Goal: Task Accomplishment & Management: Use online tool/utility

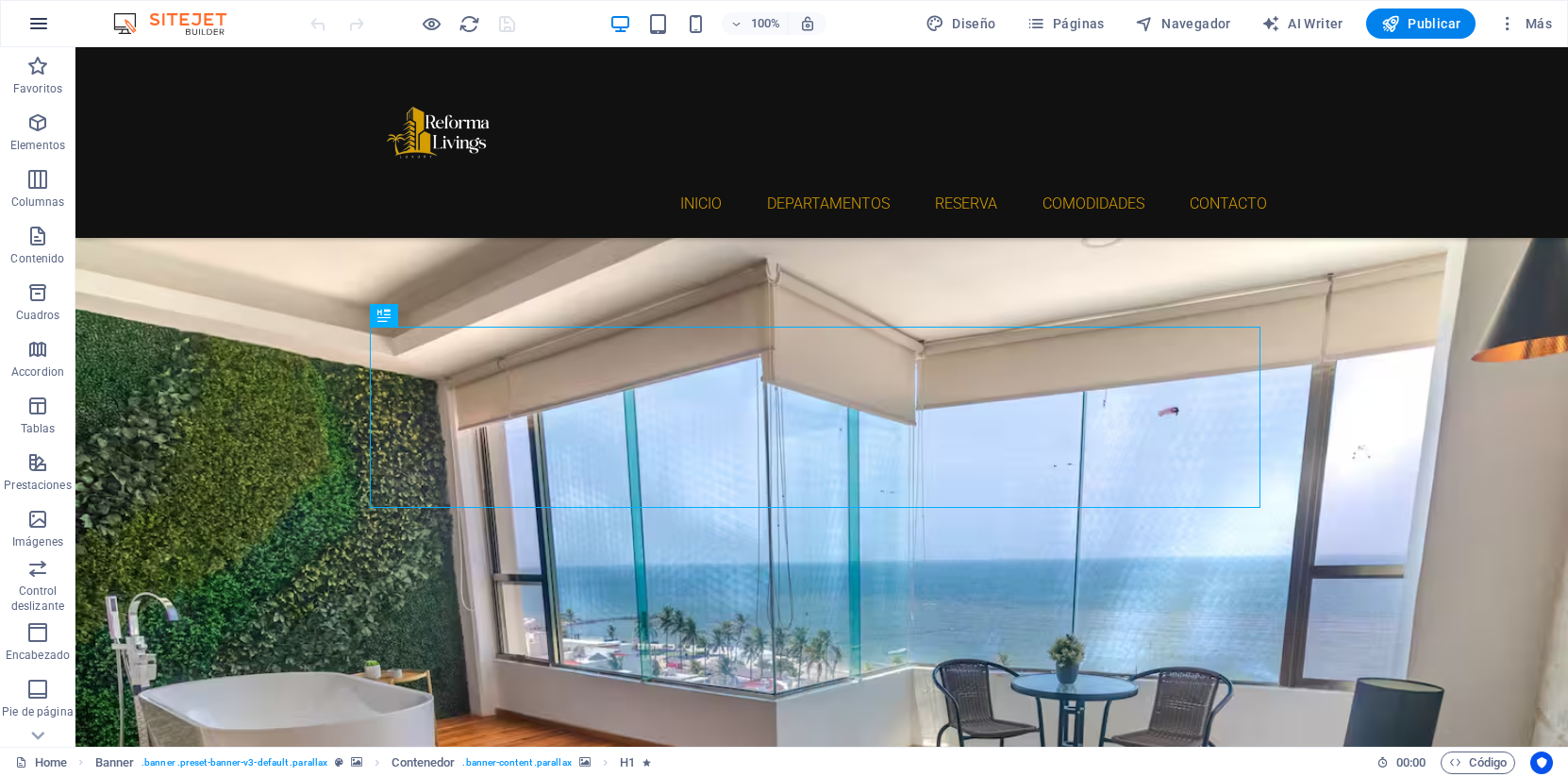
click at [46, 31] on icon "button" at bounding box center [39, 24] width 23 height 23
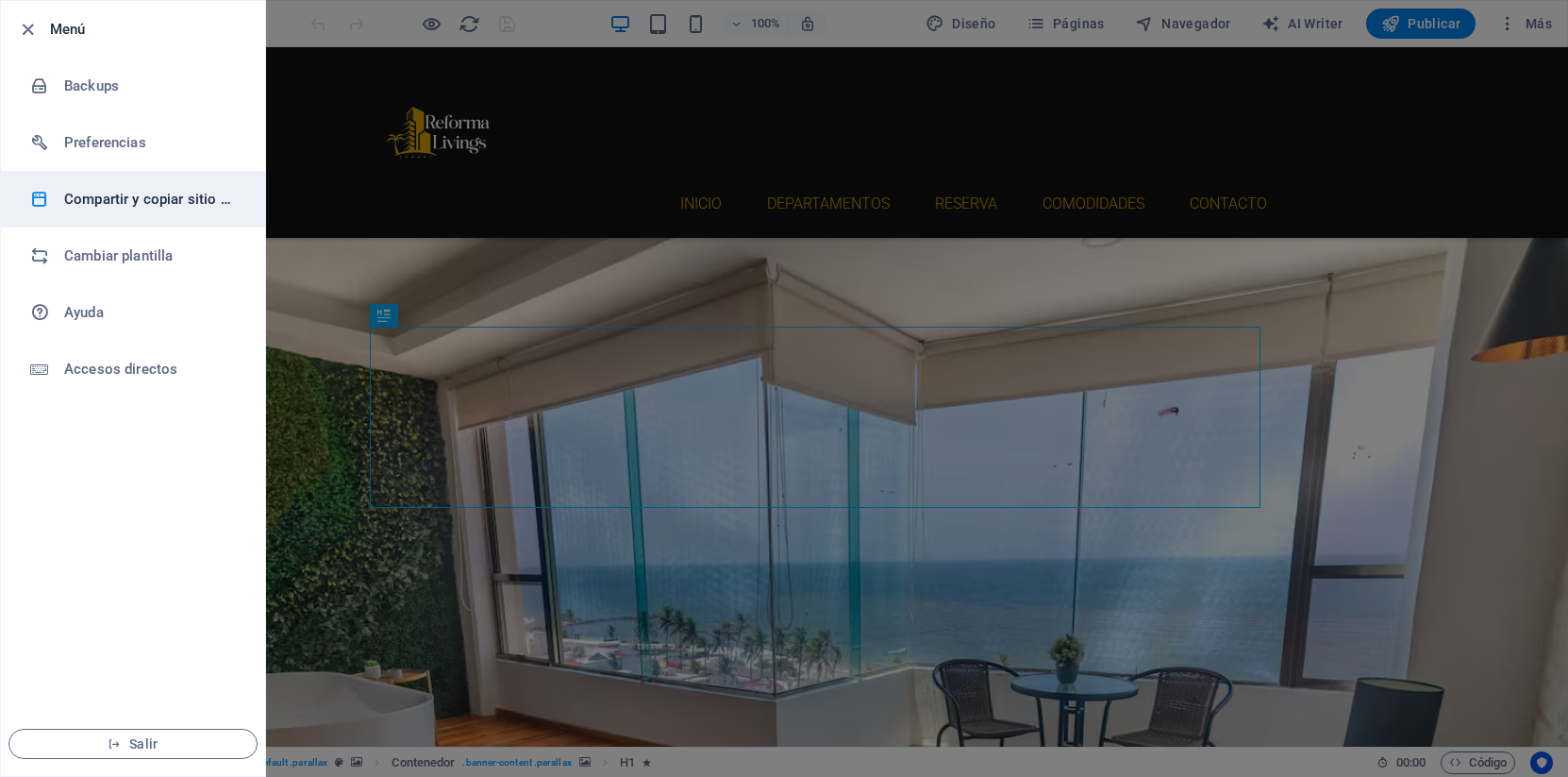
click at [142, 204] on h6 "Compartir y copiar sitio web" at bounding box center [151, 199] width 174 height 23
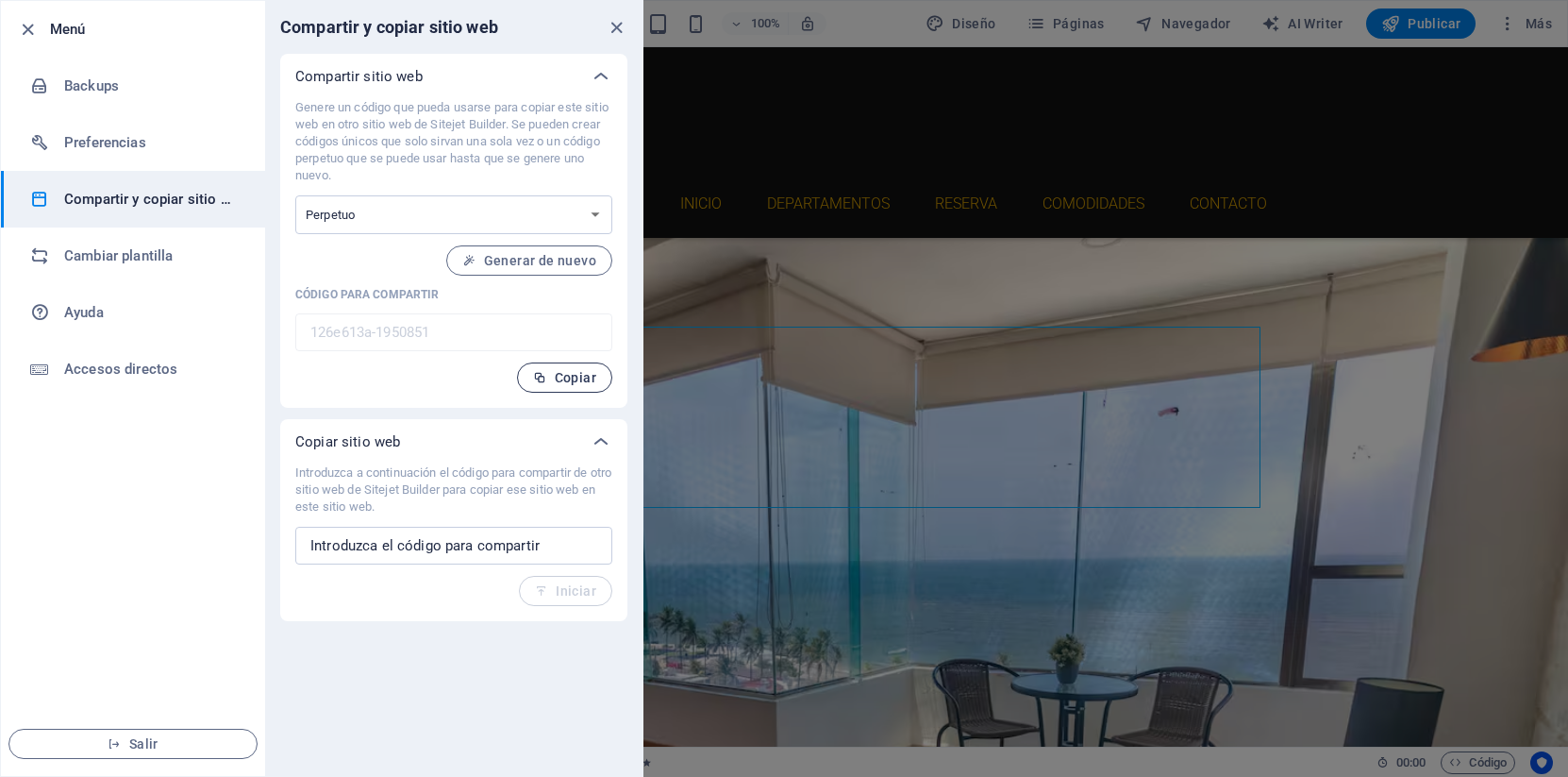
click at [563, 374] on span "Copiar" at bounding box center [564, 378] width 63 height 15
click at [569, 215] on select "Único Perpetuo" at bounding box center [454, 215] width 317 height 39
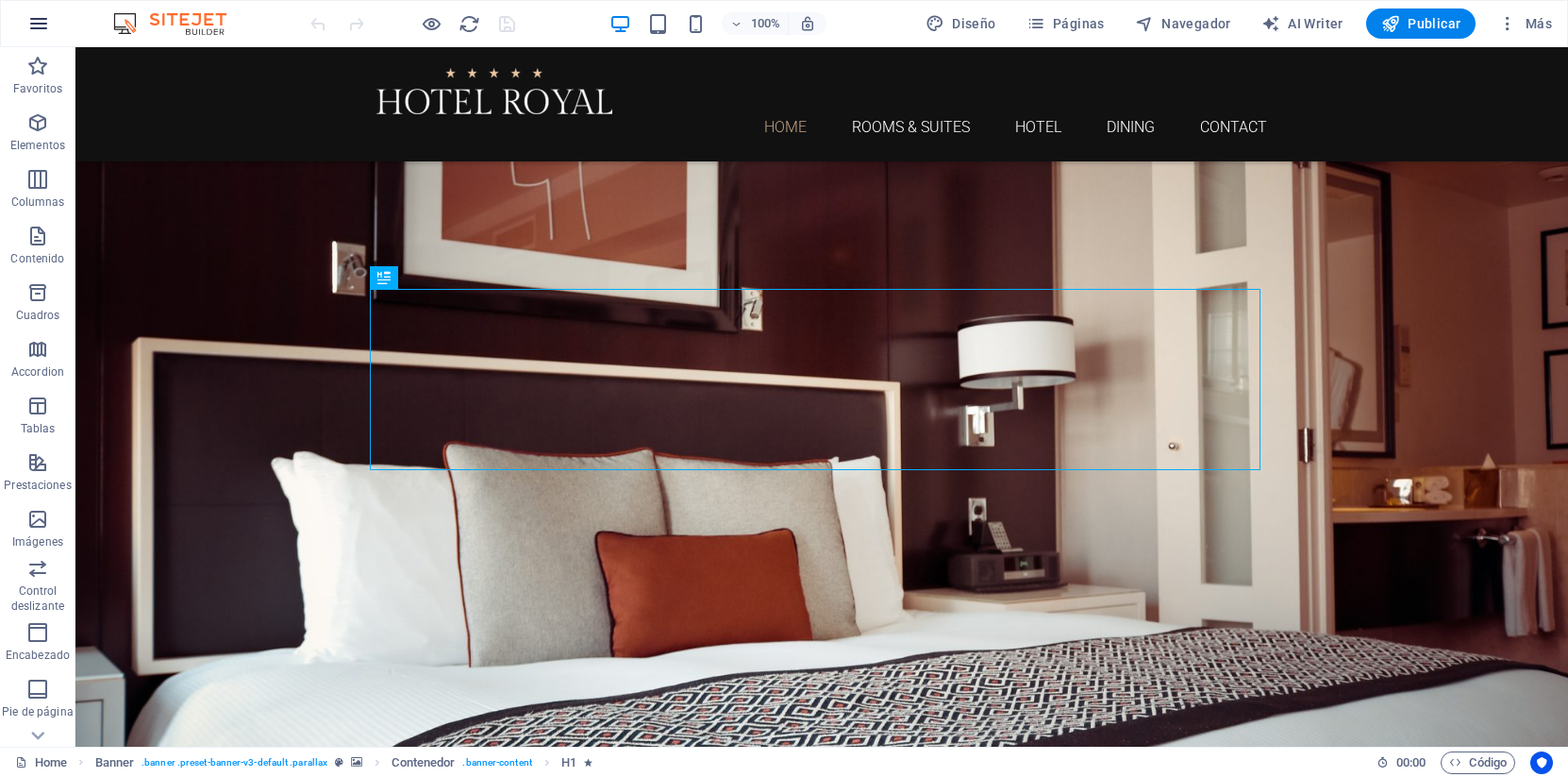
click at [42, 13] on icon "button" at bounding box center [39, 24] width 23 height 23
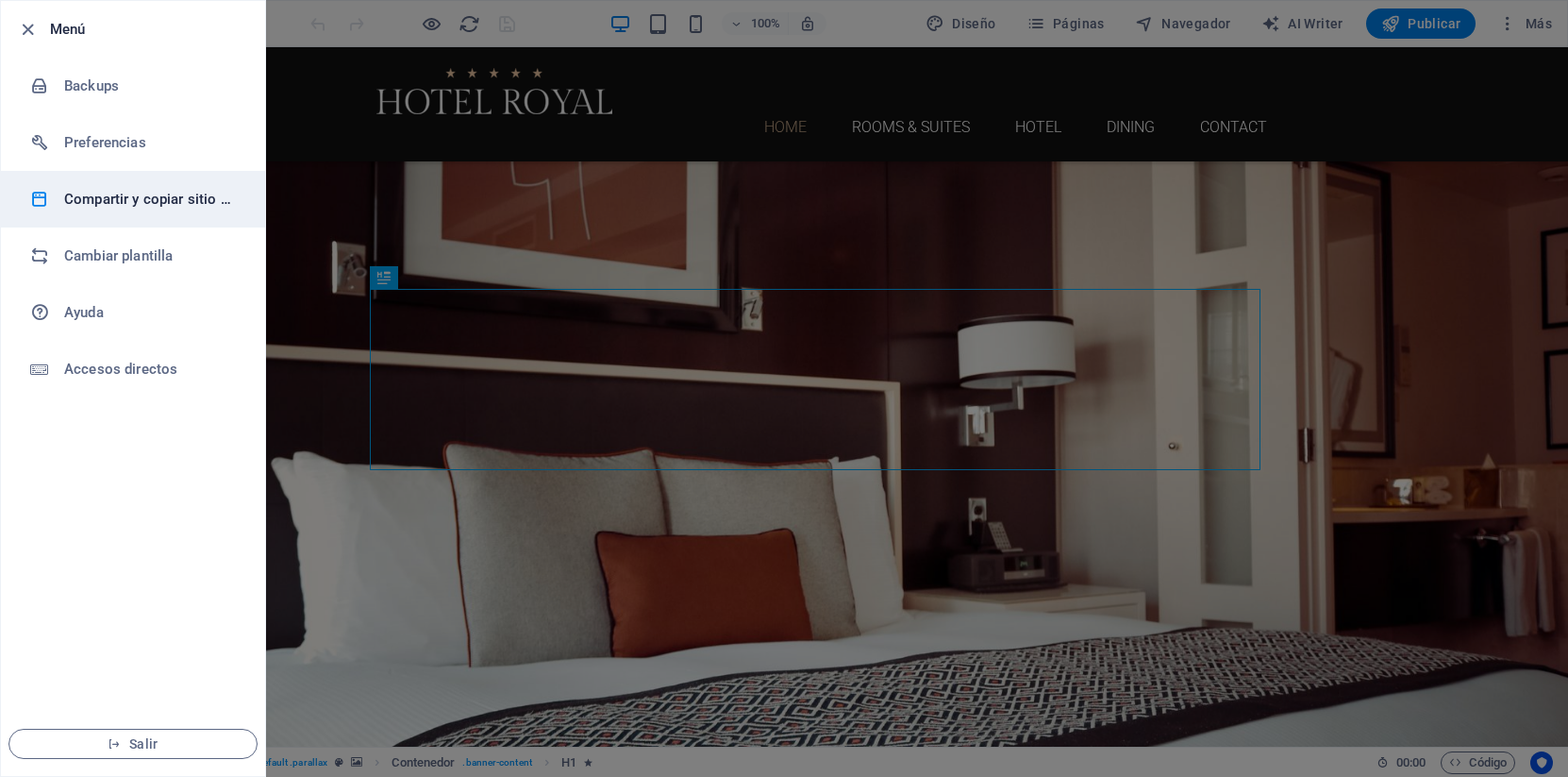
click at [134, 186] on li "Compartir y copiar sitio web" at bounding box center [132, 198] width 264 height 56
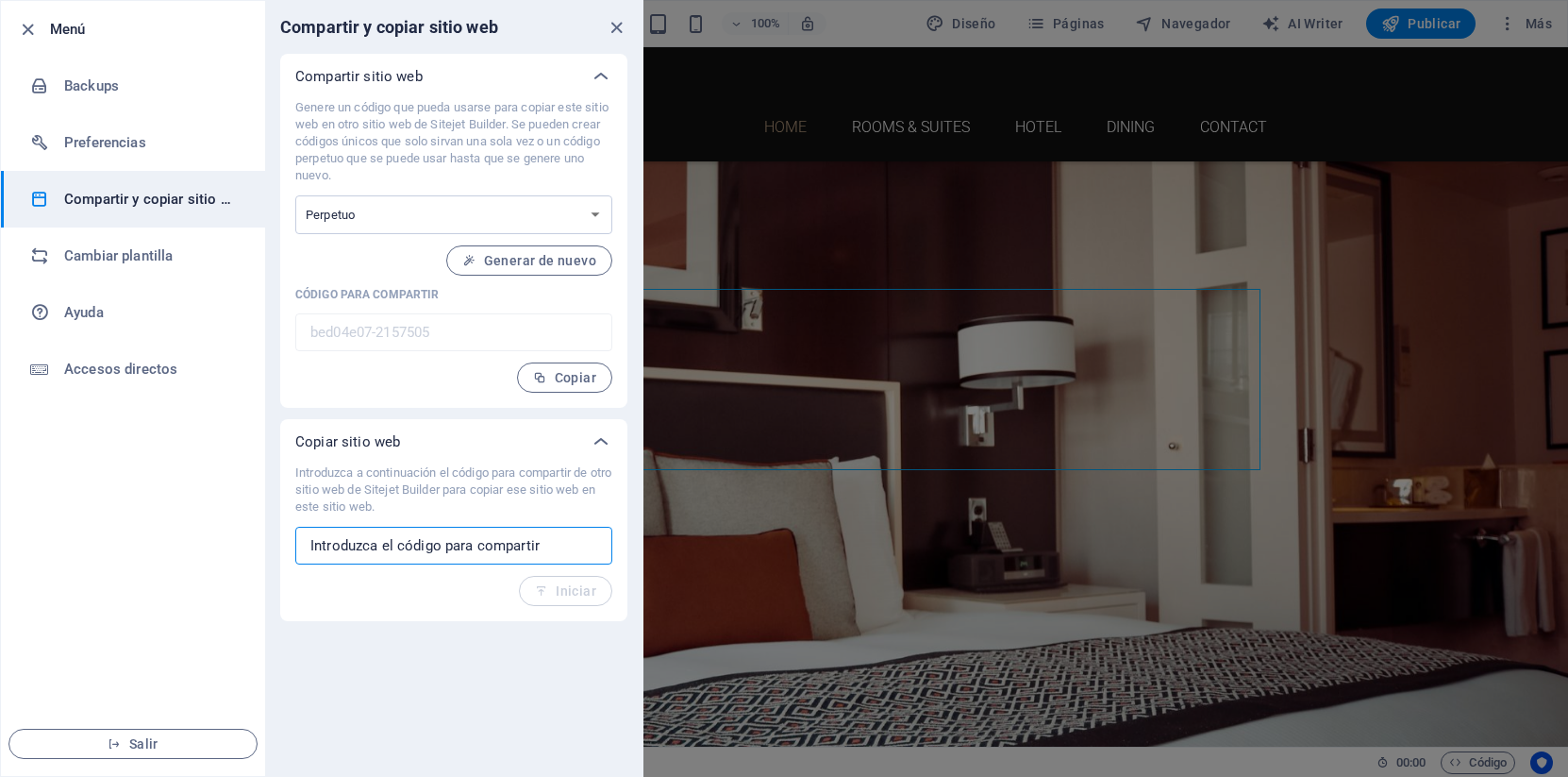
click at [366, 546] on input "text" at bounding box center [454, 545] width 317 height 38
paste input "126e613a-1950851"
type input "126e613a-1950851"
click at [571, 595] on span "Iniciar" at bounding box center [565, 591] width 61 height 15
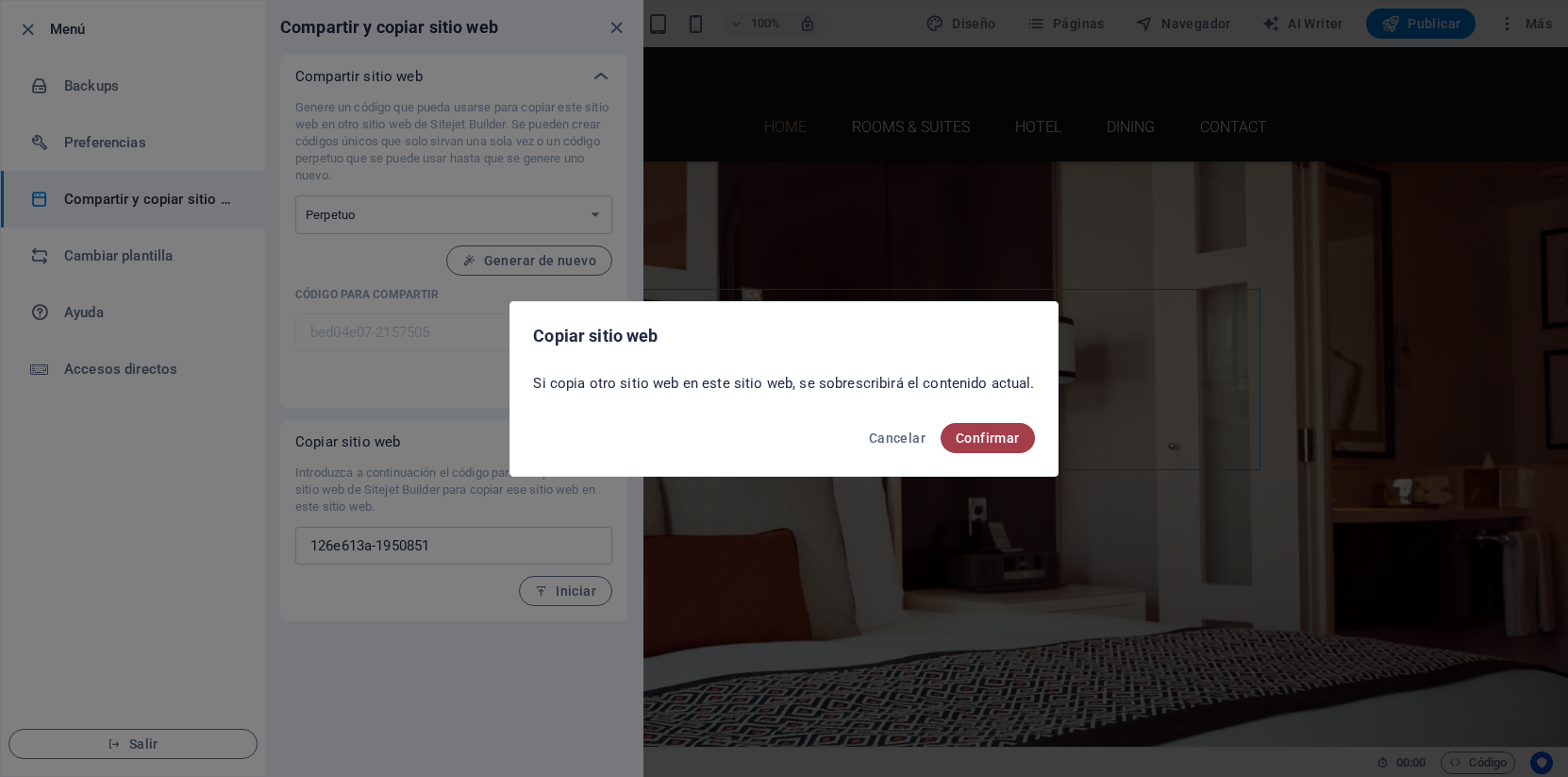
click at [965, 441] on span "Confirmar" at bounding box center [988, 438] width 64 height 15
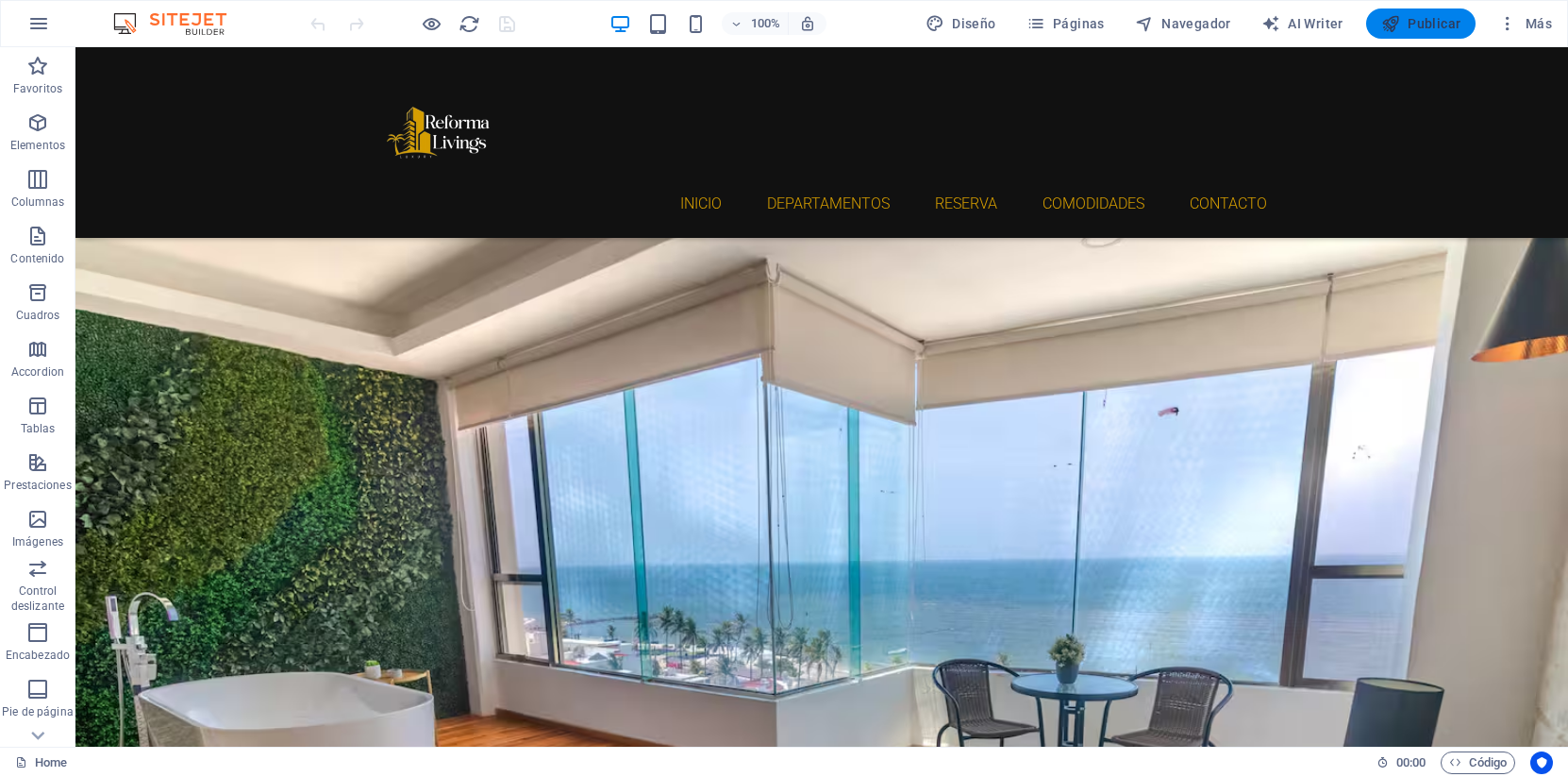
click at [1437, 22] on span "Publicar" at bounding box center [1421, 24] width 80 height 19
